Goal: Obtain resource: Obtain resource

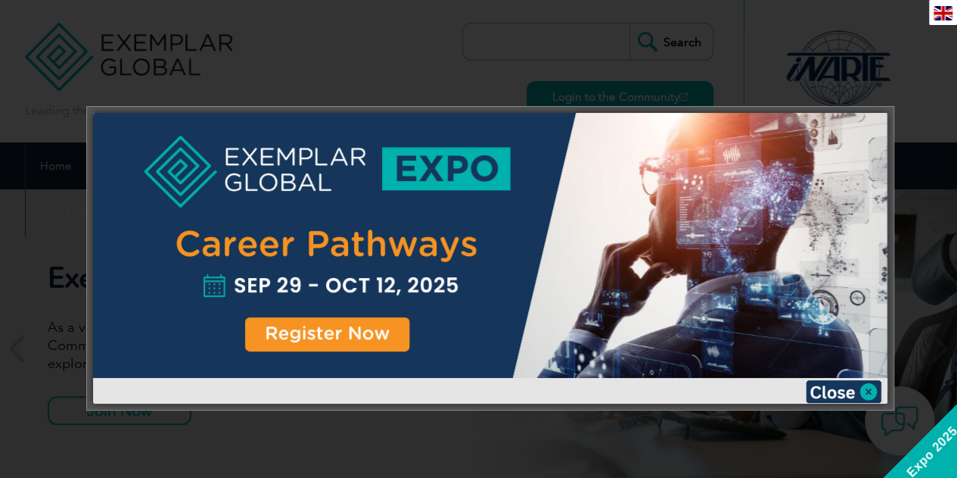
click at [313, 167] on div at bounding box center [490, 245] width 795 height 265
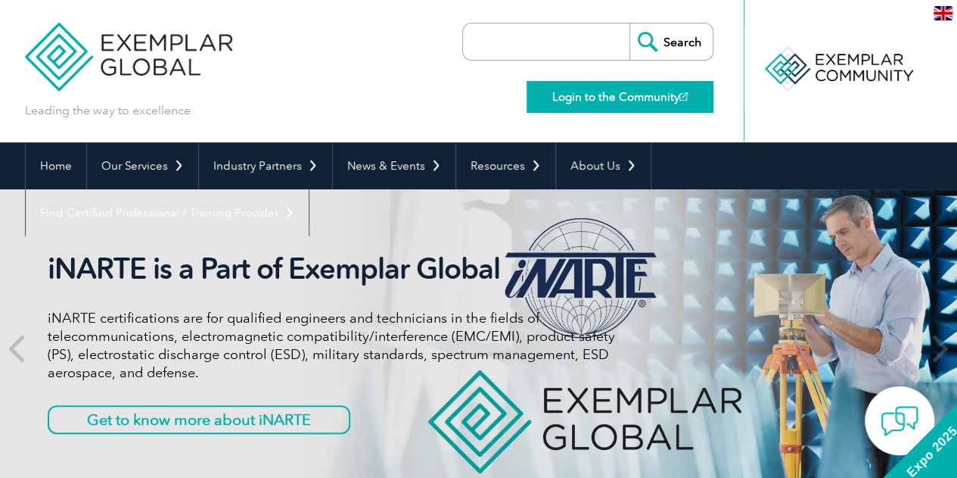
click at [592, 99] on link "Login to the Community" at bounding box center [620, 97] width 187 height 32
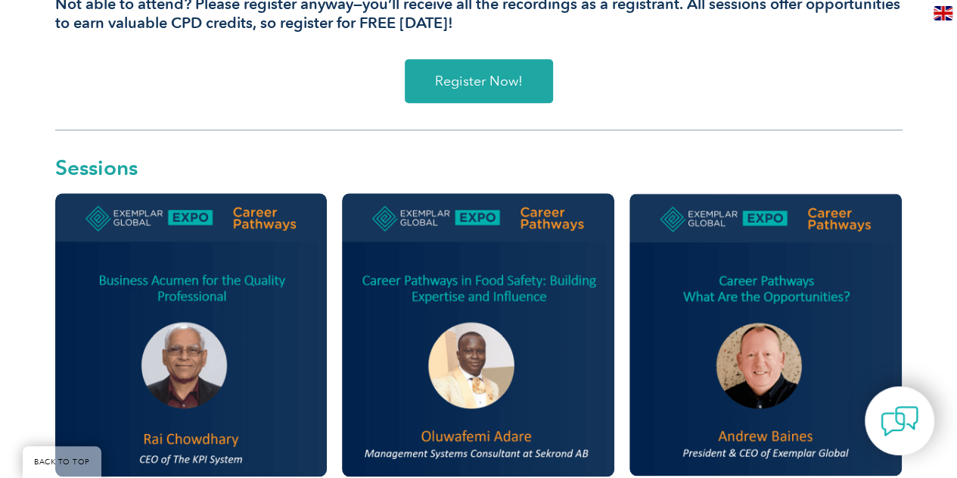
scroll to position [757, 0]
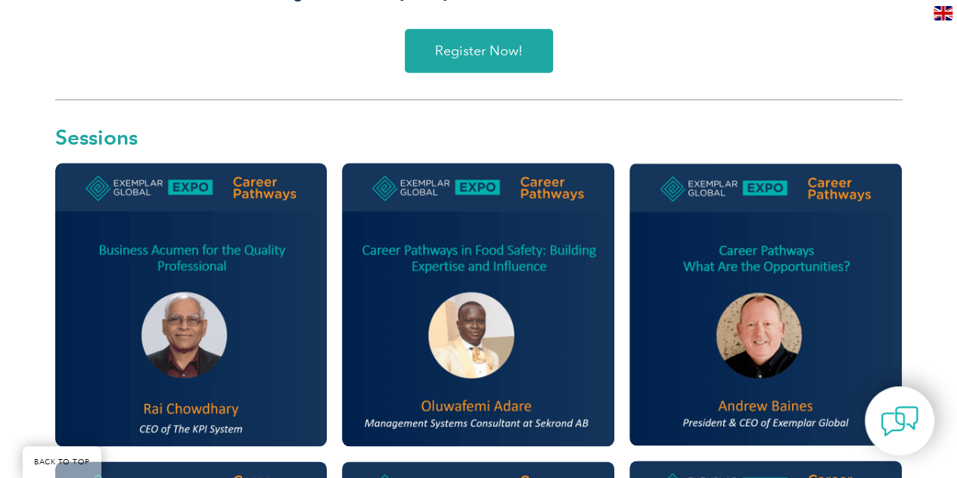
click at [488, 61] on link "Register Now!" at bounding box center [479, 51] width 148 height 44
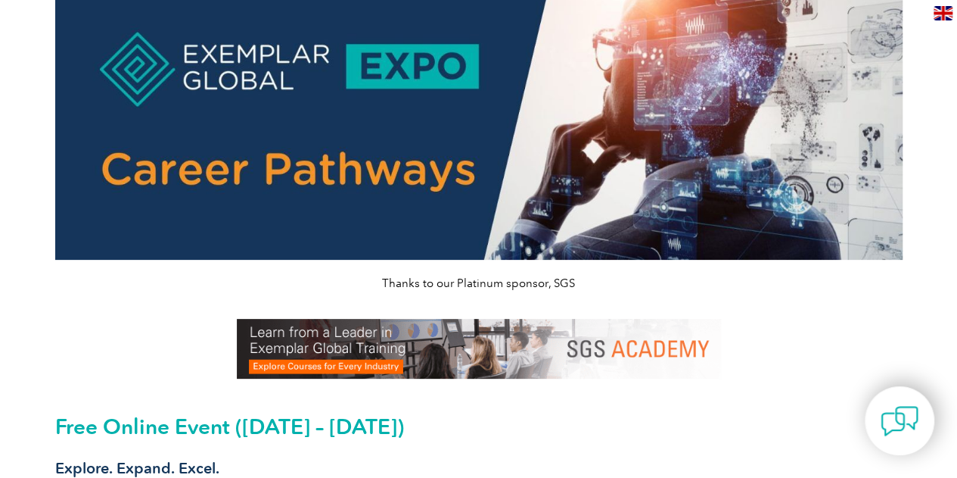
scroll to position [0, 0]
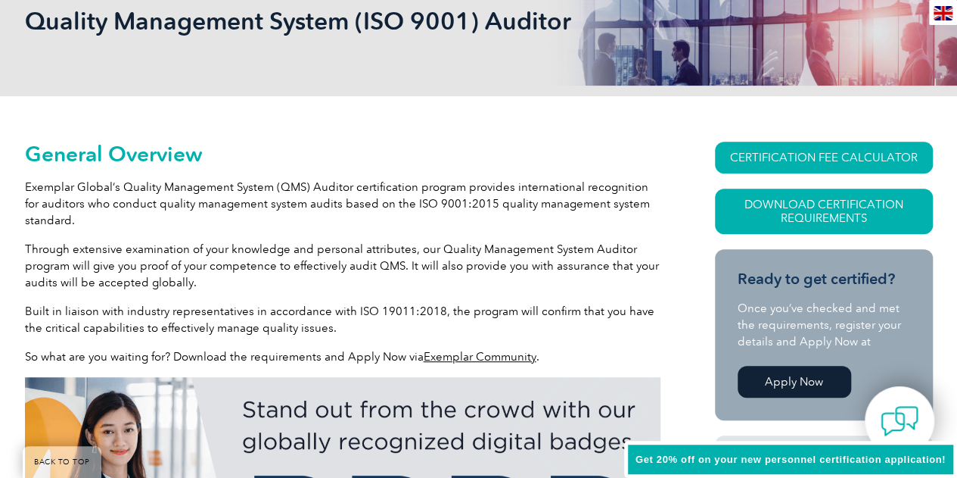
scroll to position [424, 0]
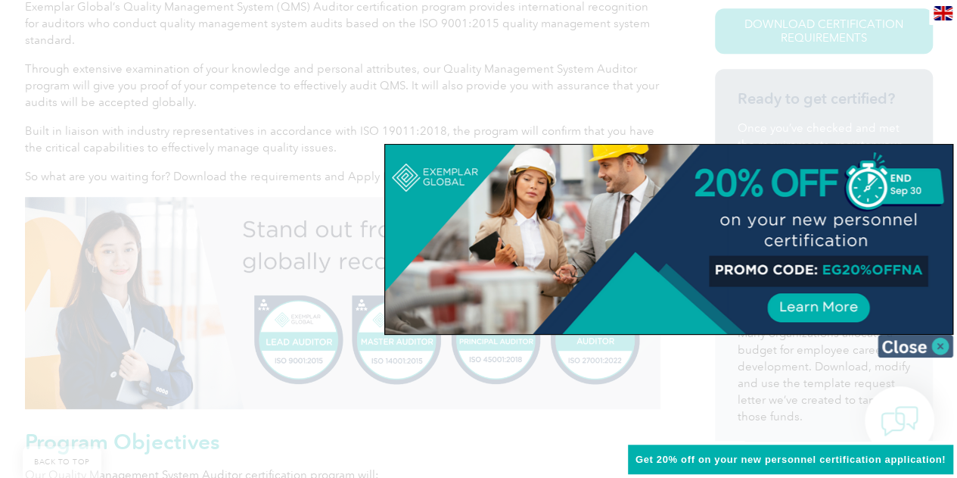
click at [942, 344] on img at bounding box center [916, 346] width 76 height 23
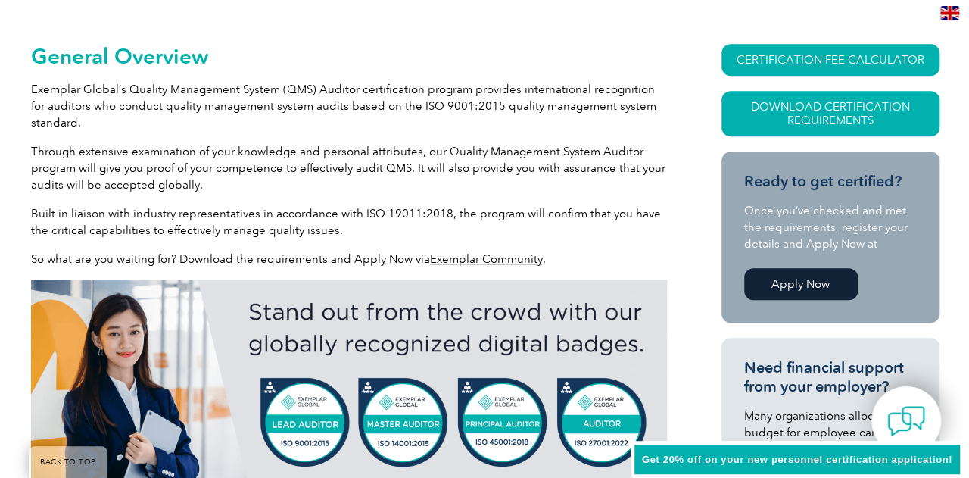
scroll to position [272, 0]
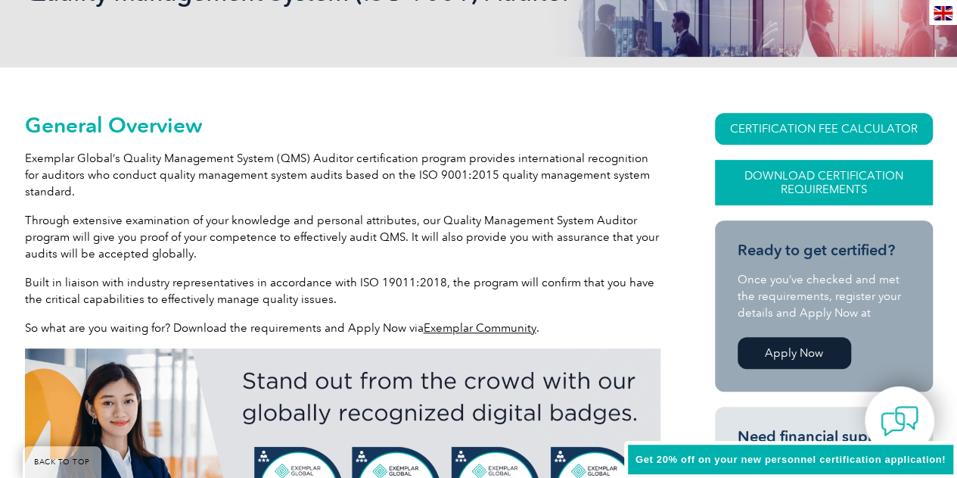
click at [819, 191] on link "Download Certification Requirements" at bounding box center [824, 182] width 218 height 45
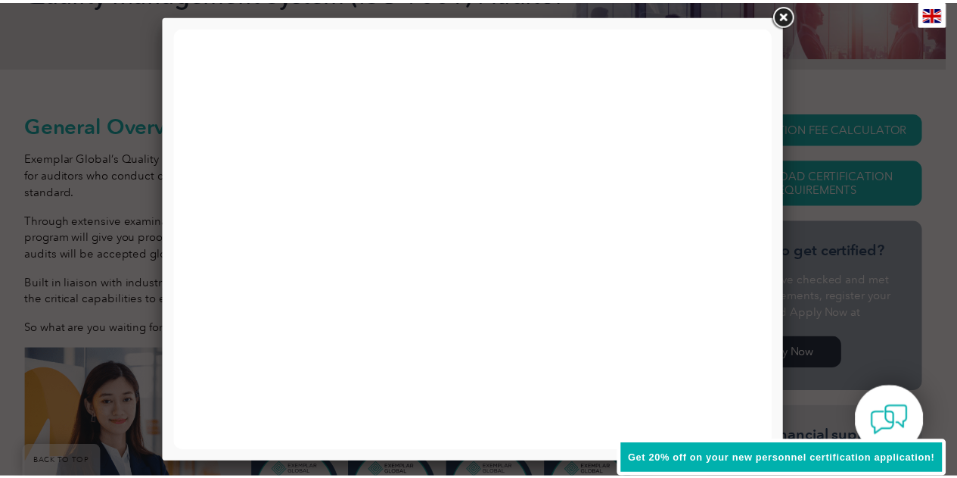
scroll to position [0, 0]
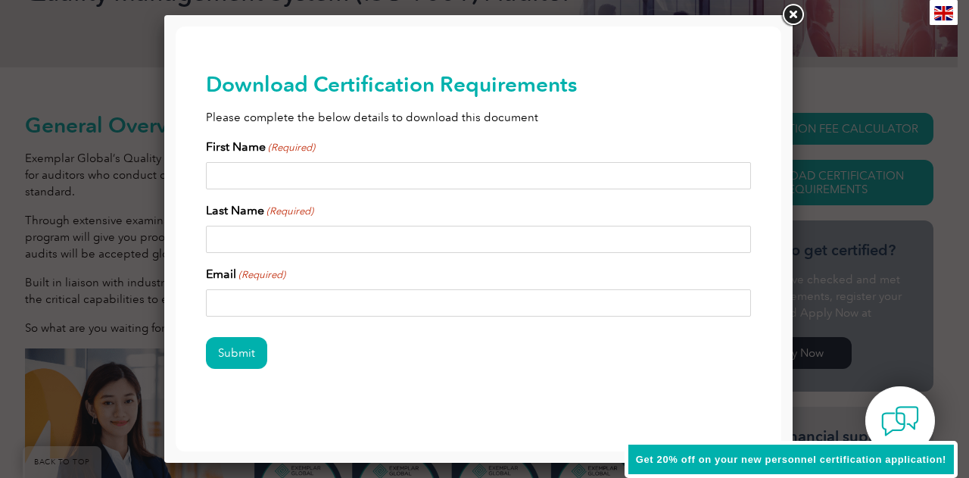
click at [792, 17] on link at bounding box center [792, 15] width 27 height 27
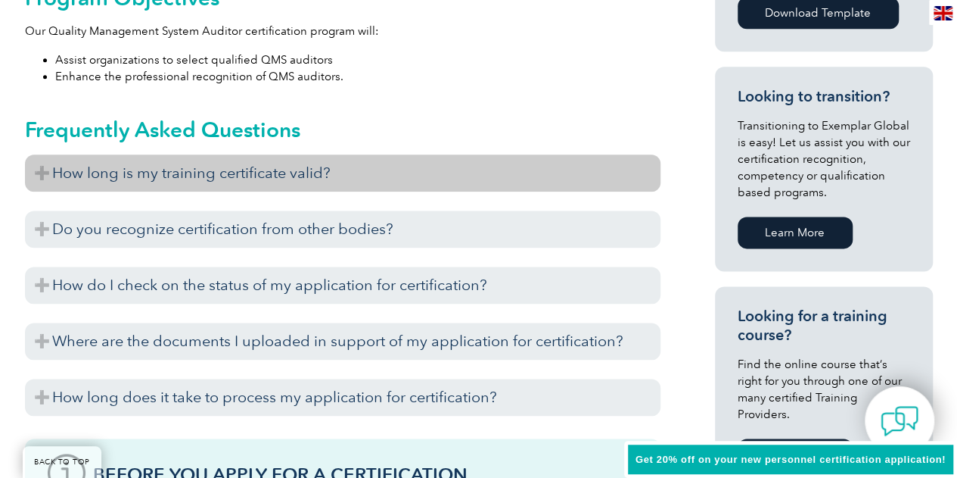
scroll to position [878, 0]
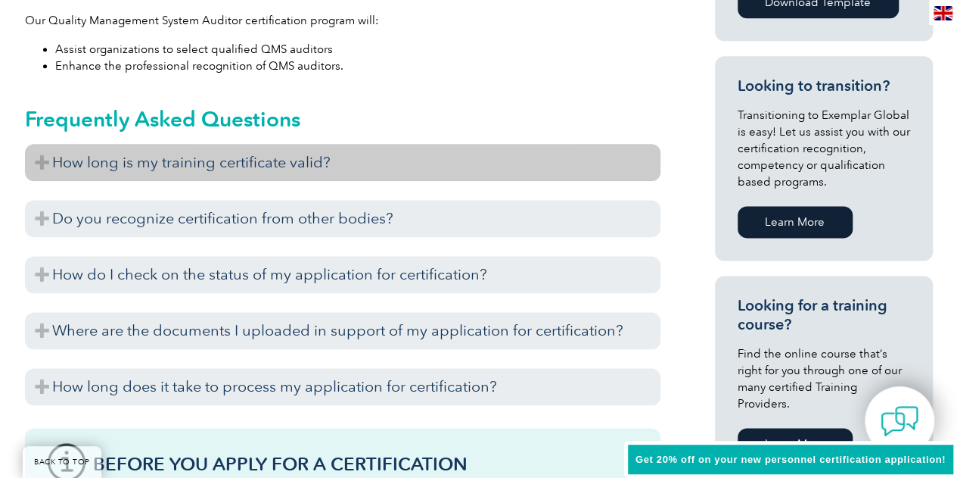
click at [250, 165] on h3 "How long is my training certificate valid?" at bounding box center [343, 162] width 636 height 37
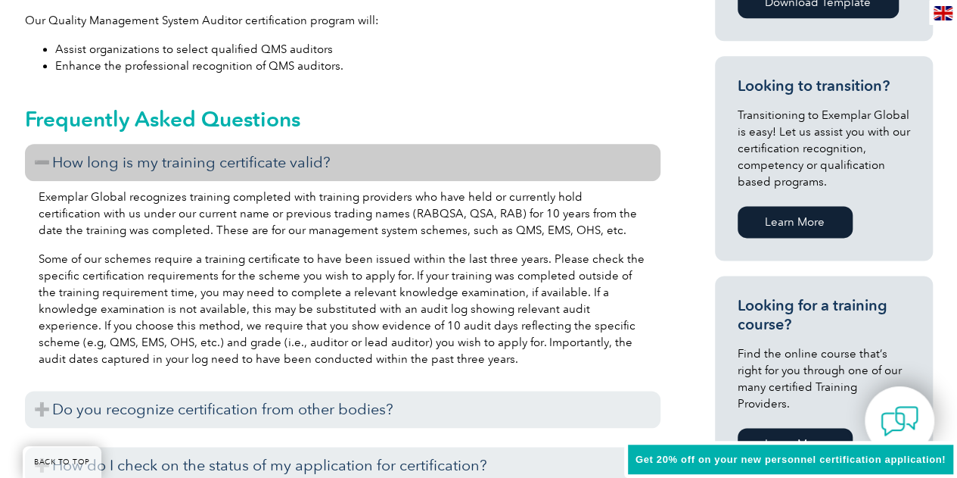
click at [250, 165] on h3 "How long is my training certificate valid?" at bounding box center [343, 162] width 636 height 37
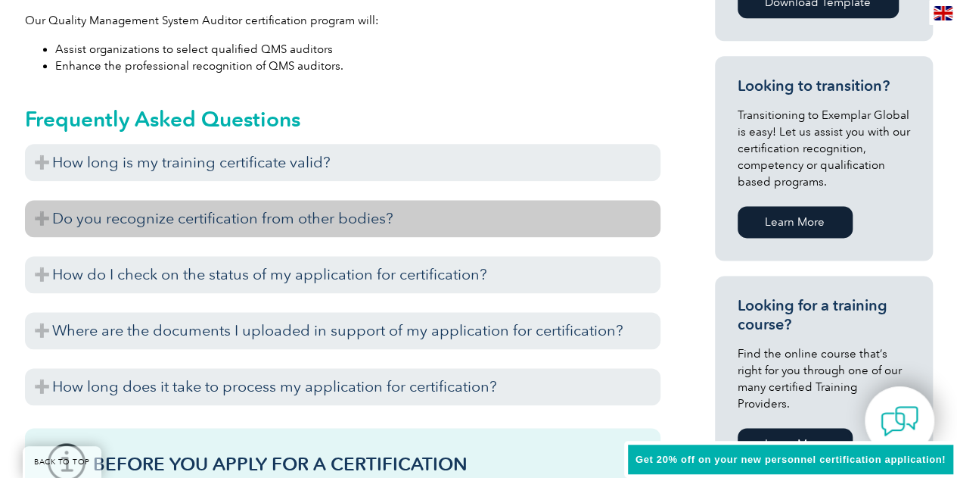
click at [226, 219] on h3 "Do you recognize certification from other bodies?" at bounding box center [343, 218] width 636 height 37
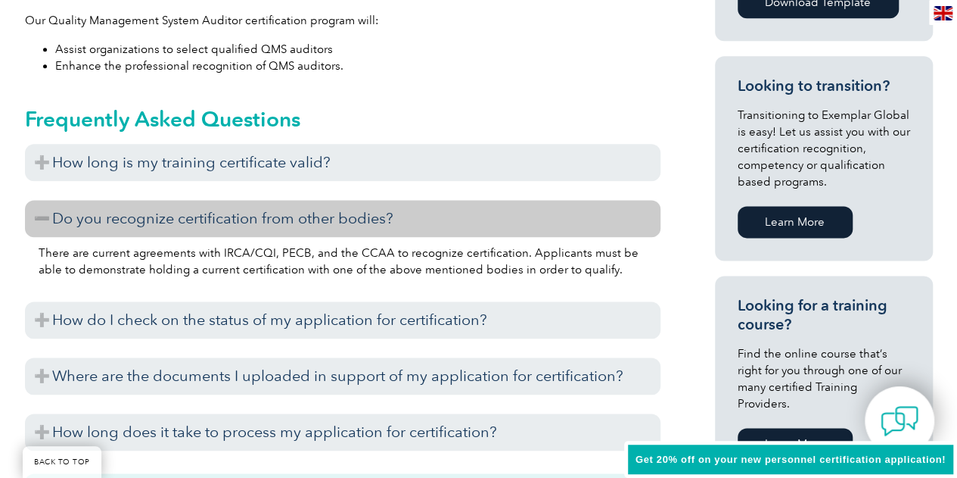
click at [226, 219] on h3 "Do you recognize certification from other bodies?" at bounding box center [343, 218] width 636 height 37
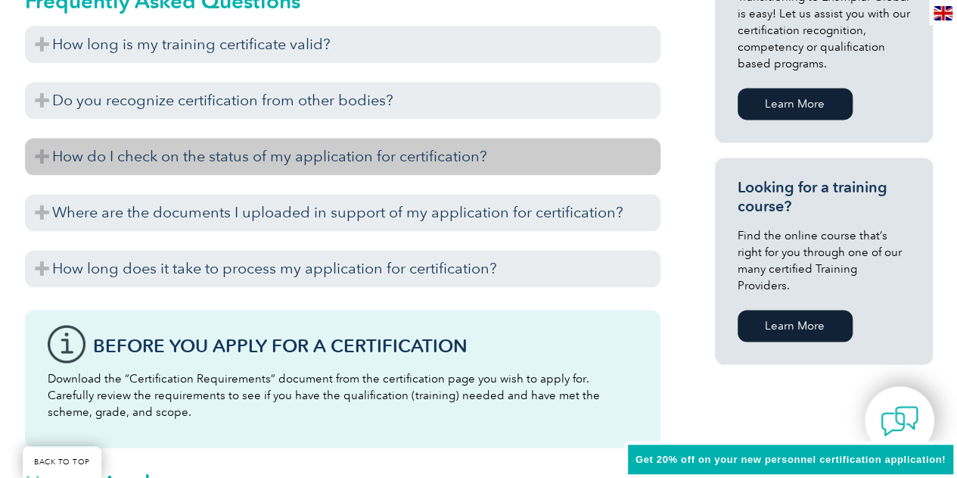
scroll to position [1029, 0]
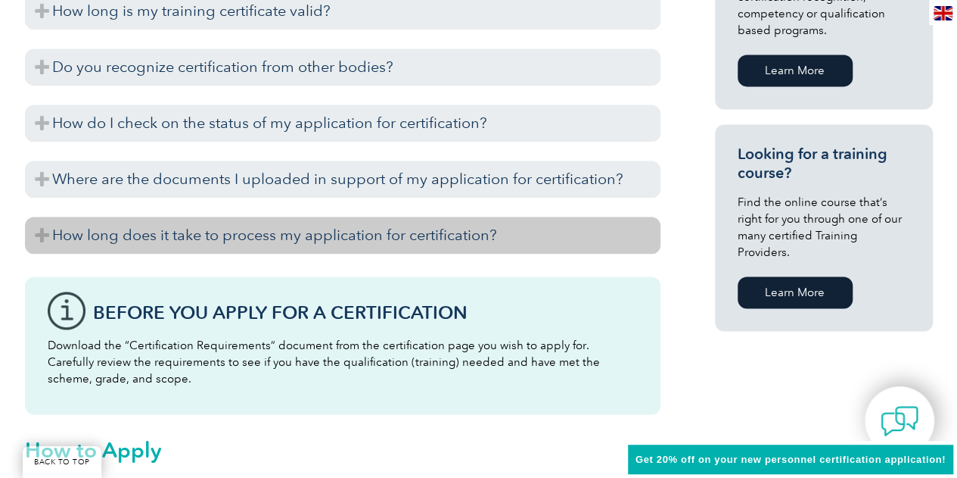
click at [209, 243] on h3 "How long does it take to process my application for certification?" at bounding box center [343, 234] width 636 height 37
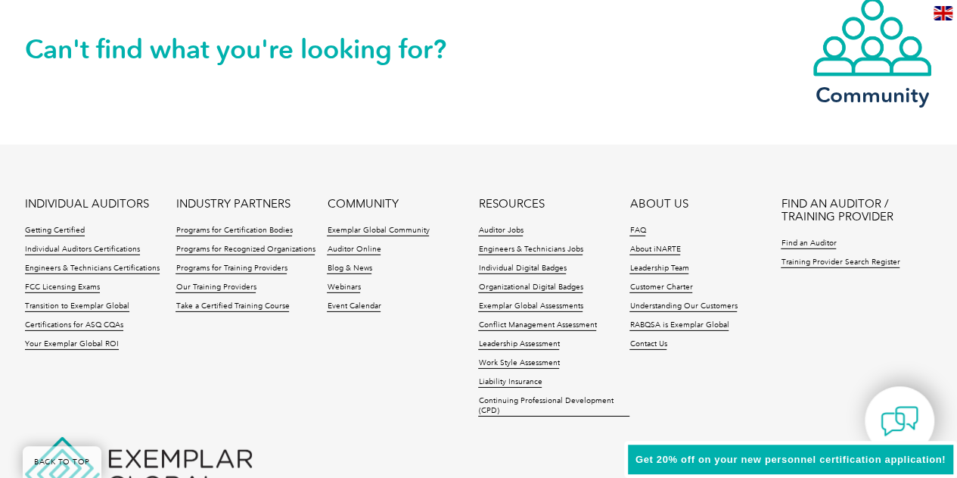
scroll to position [2240, 0]
